Goal: Transaction & Acquisition: Purchase product/service

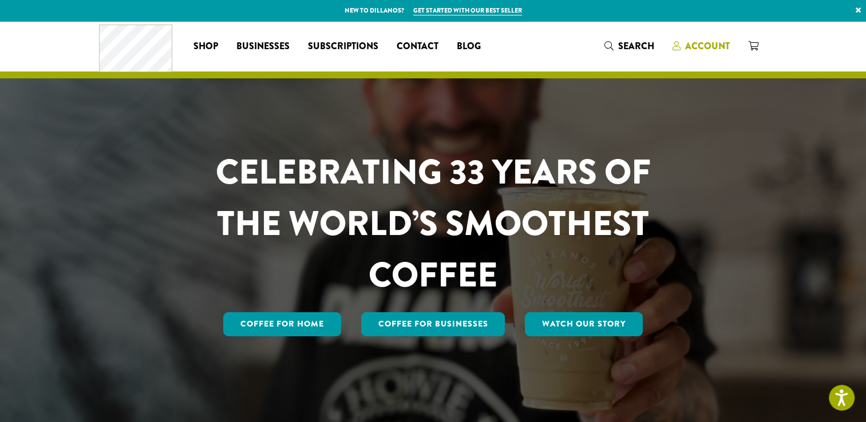
click at [682, 50] on span "Account" at bounding box center [700, 46] width 57 height 14
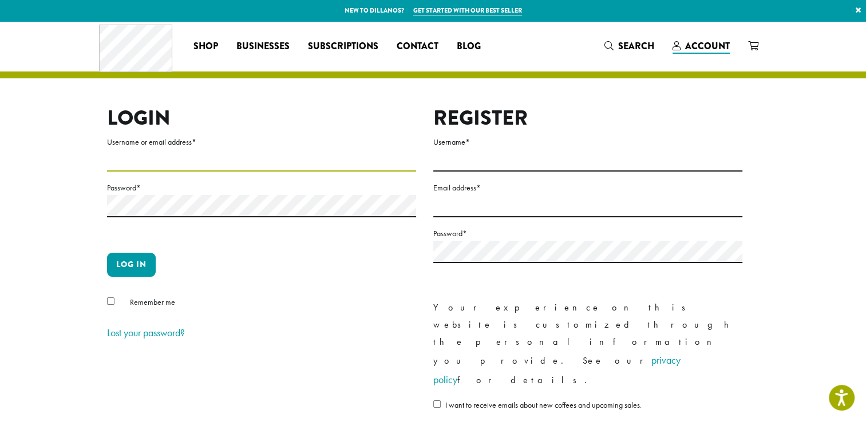
type input "**********"
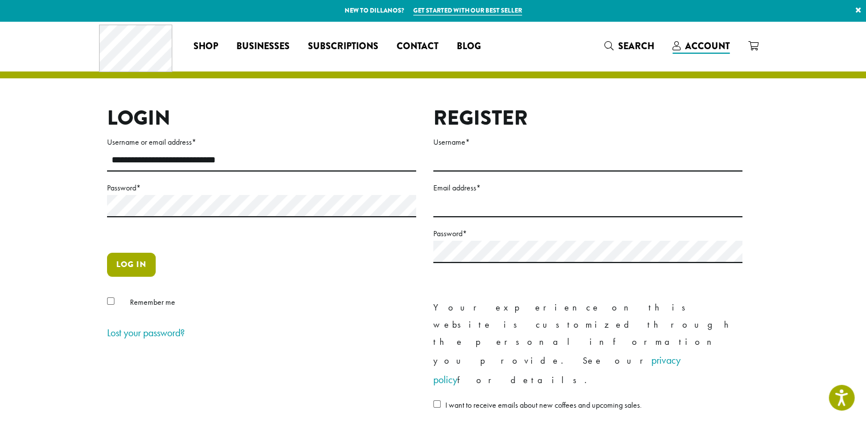
click at [133, 274] on button "Log in" at bounding box center [131, 265] width 49 height 24
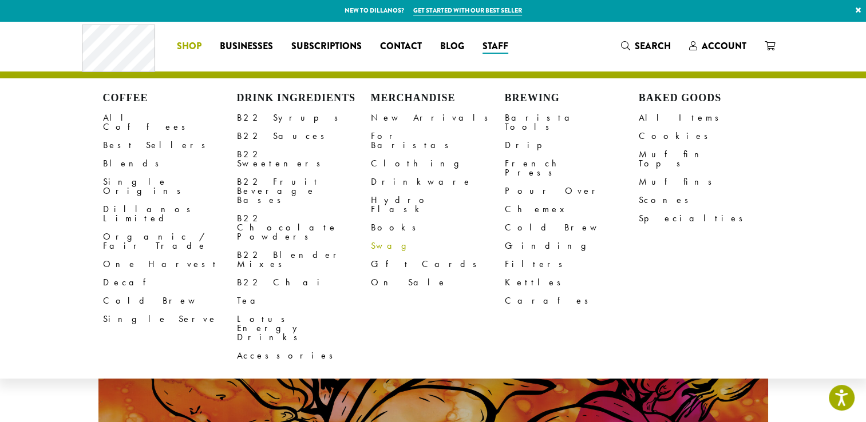
click at [386, 237] on link "Swag" at bounding box center [438, 246] width 134 height 18
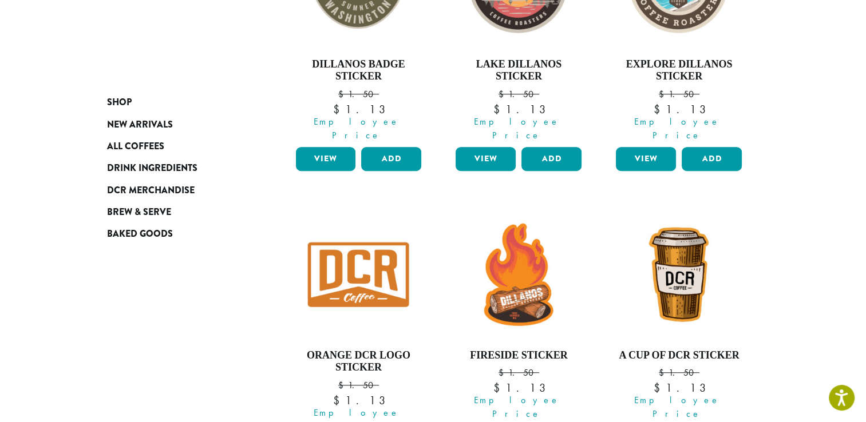
scroll to position [885, 0]
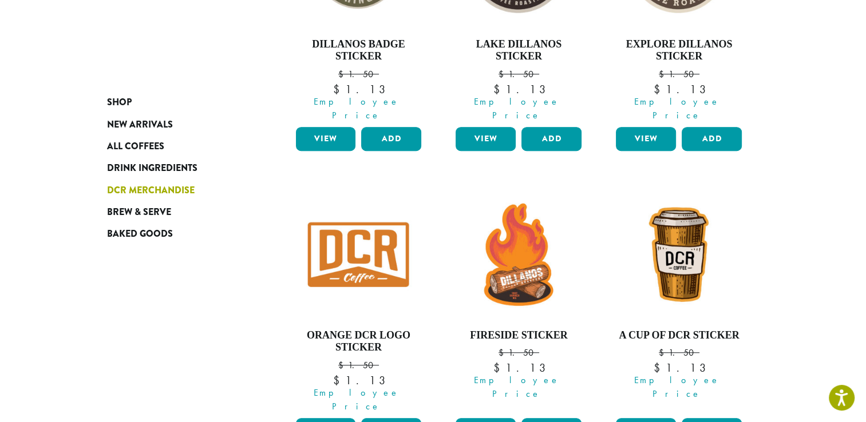
click at [158, 191] on span "DCR Merchandise" at bounding box center [151, 191] width 88 height 14
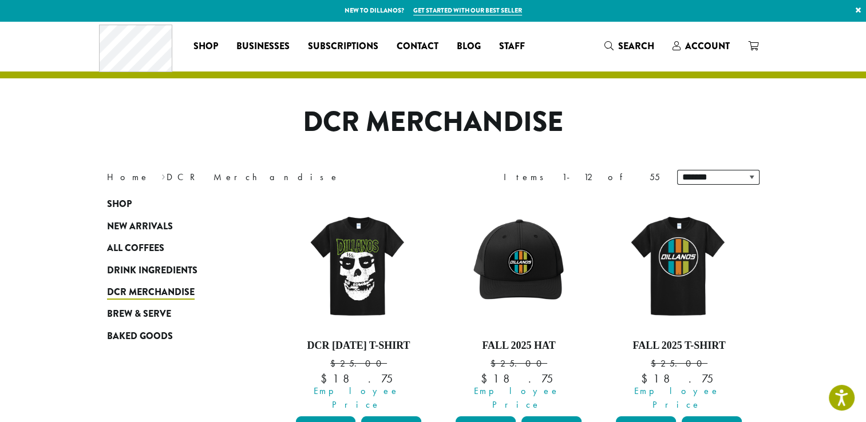
scroll to position [114, 0]
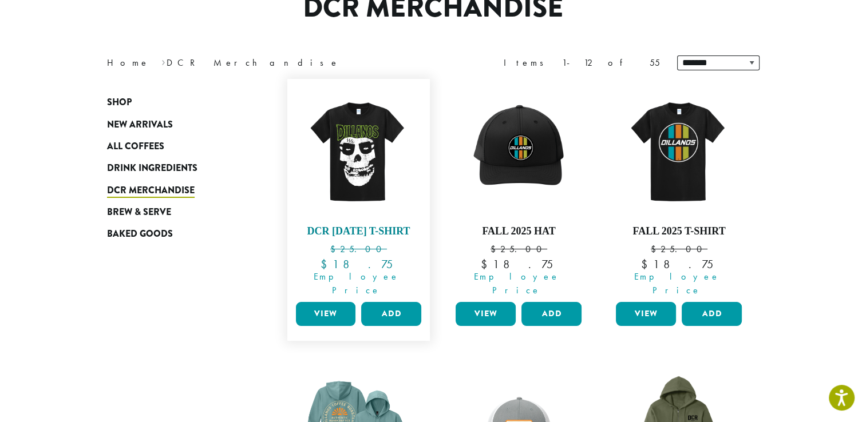
click at [364, 177] on img at bounding box center [358, 151] width 132 height 132
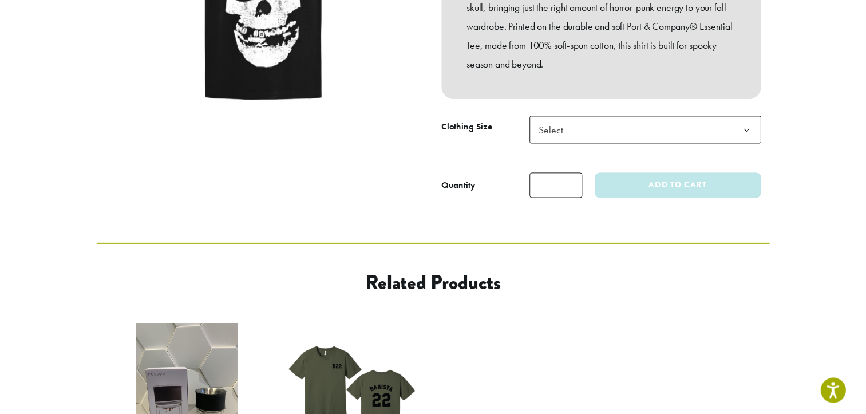
scroll to position [401, 0]
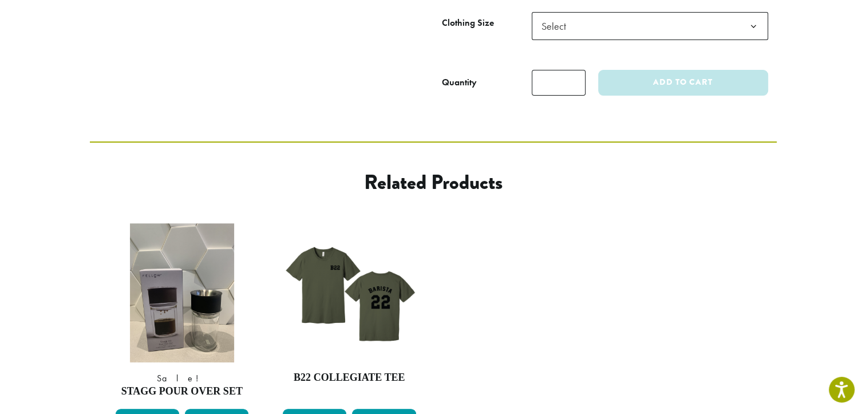
click at [593, 40] on span "Select" at bounding box center [650, 26] width 236 height 28
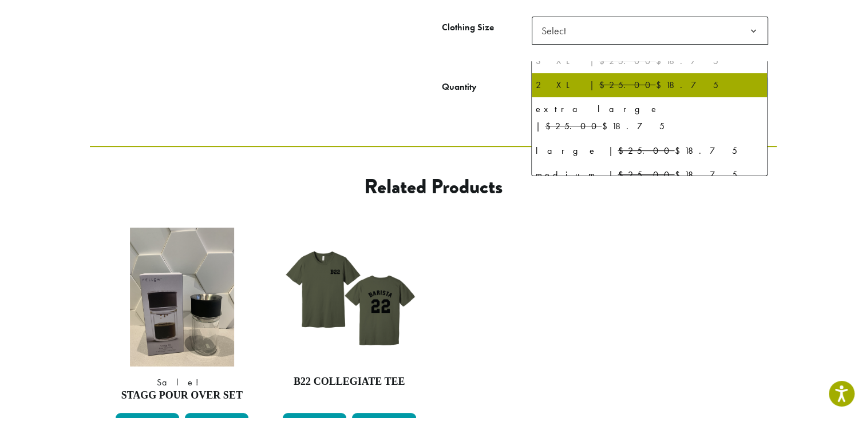
scroll to position [54, 0]
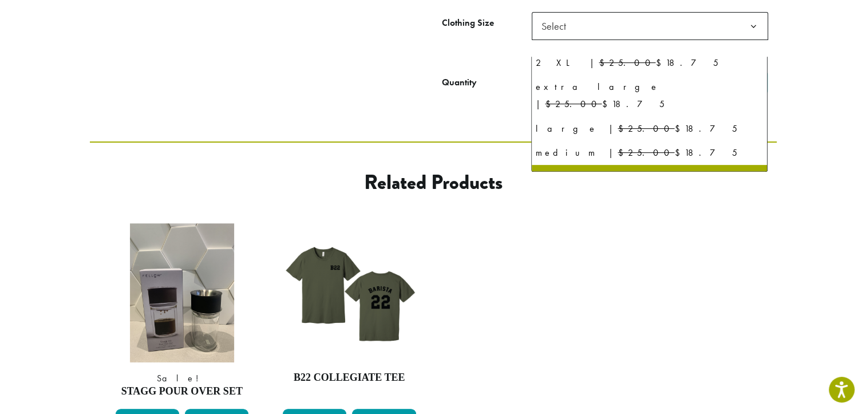
select select "*****"
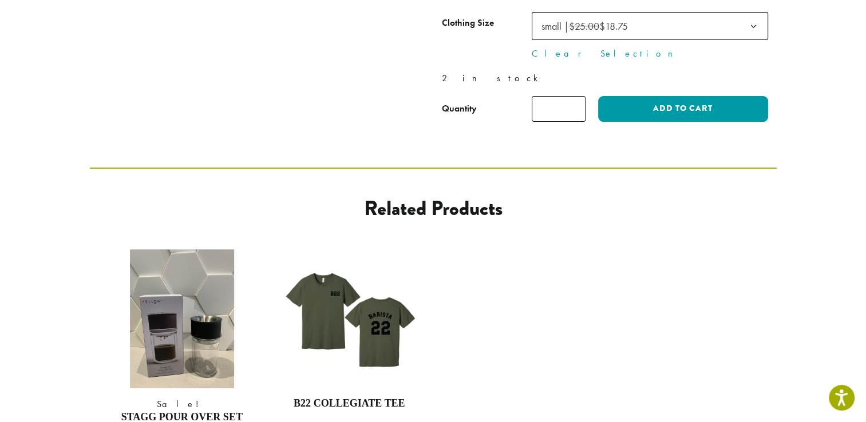
click at [563, 122] on input "*" at bounding box center [559, 109] width 54 height 26
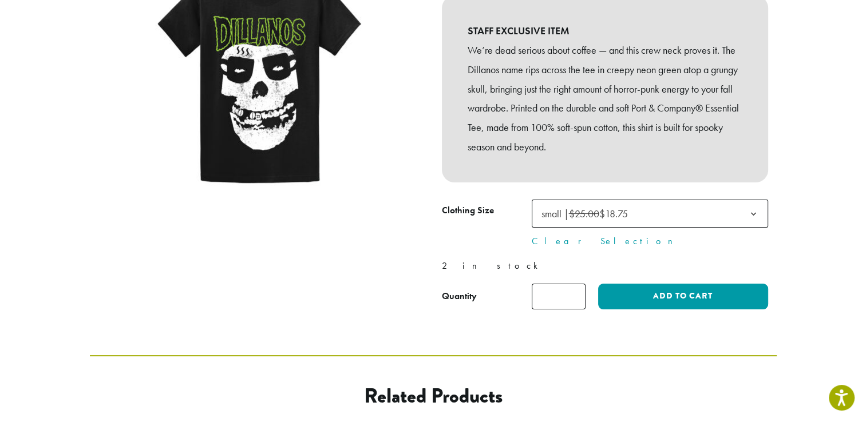
scroll to position [286, 0]
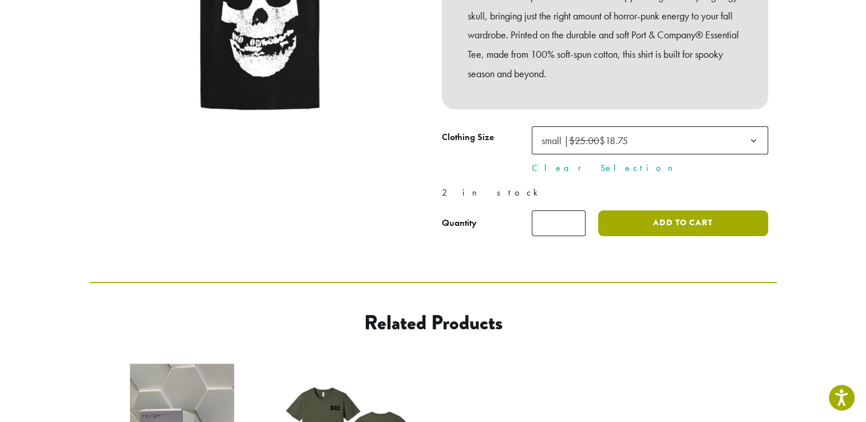
type input "*"
click at [674, 236] on button "Add to cart" at bounding box center [682, 224] width 169 height 26
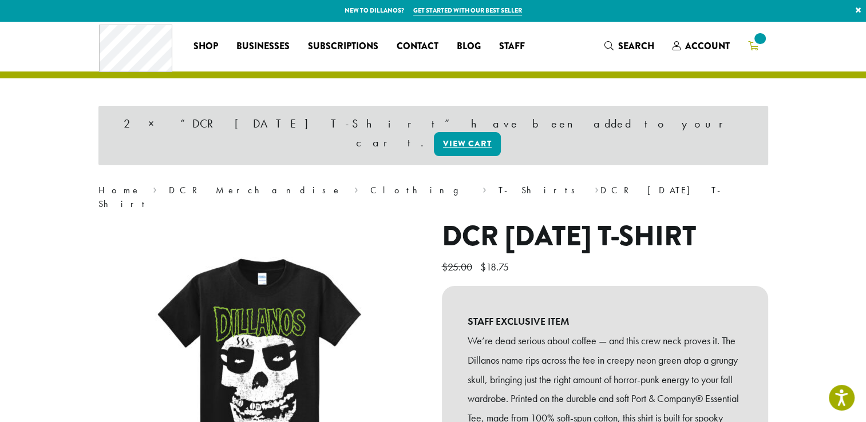
click at [749, 46] on icon at bounding box center [753, 45] width 10 height 9
